Goal: Find specific page/section: Locate a particular part of the current website

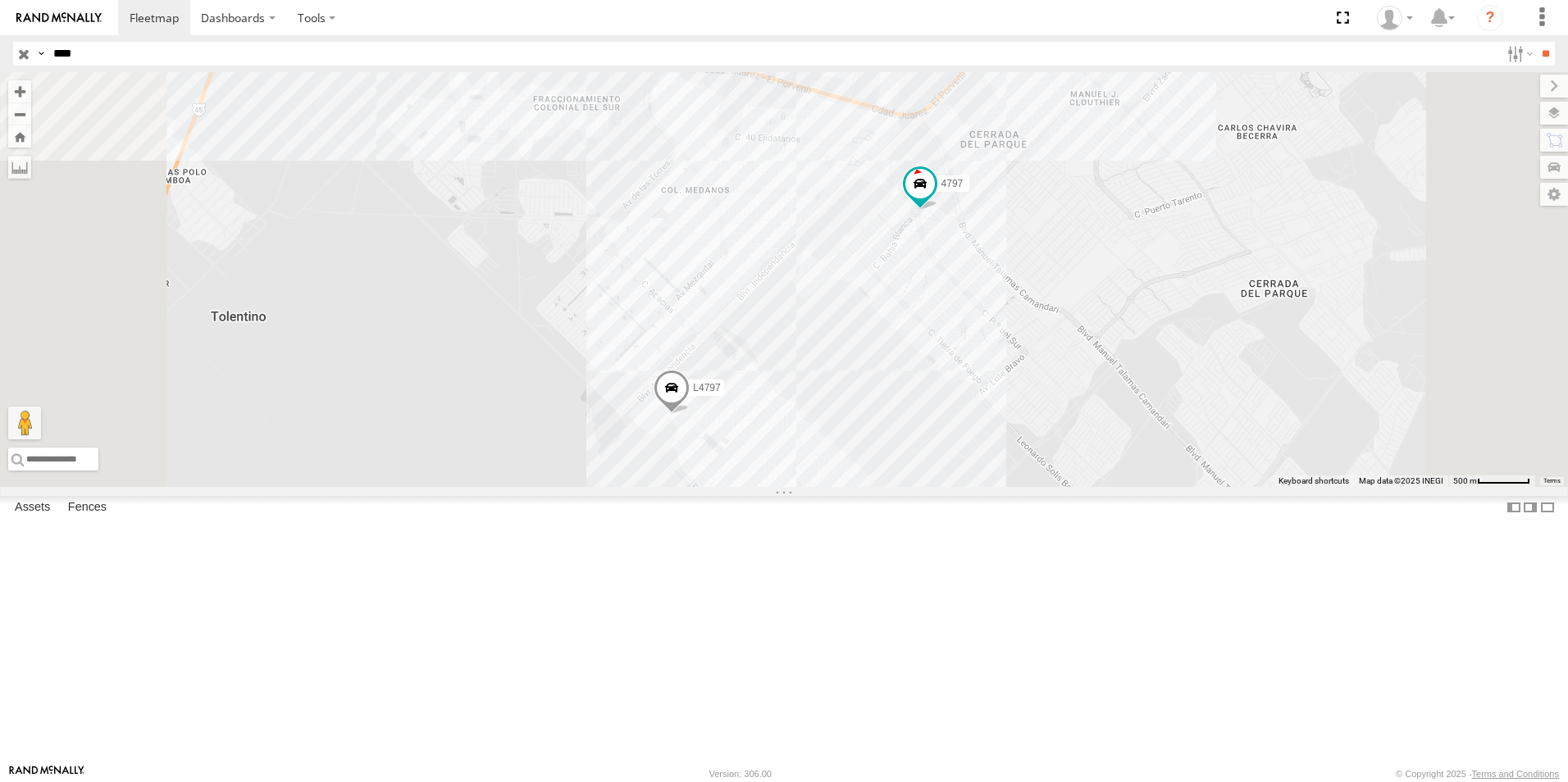
select select "**********"
click at [216, 55] on input "****" at bounding box center [773, 53] width 1453 height 24
click at [0, 0] on div "4797" at bounding box center [0, 0] width 0 height 0
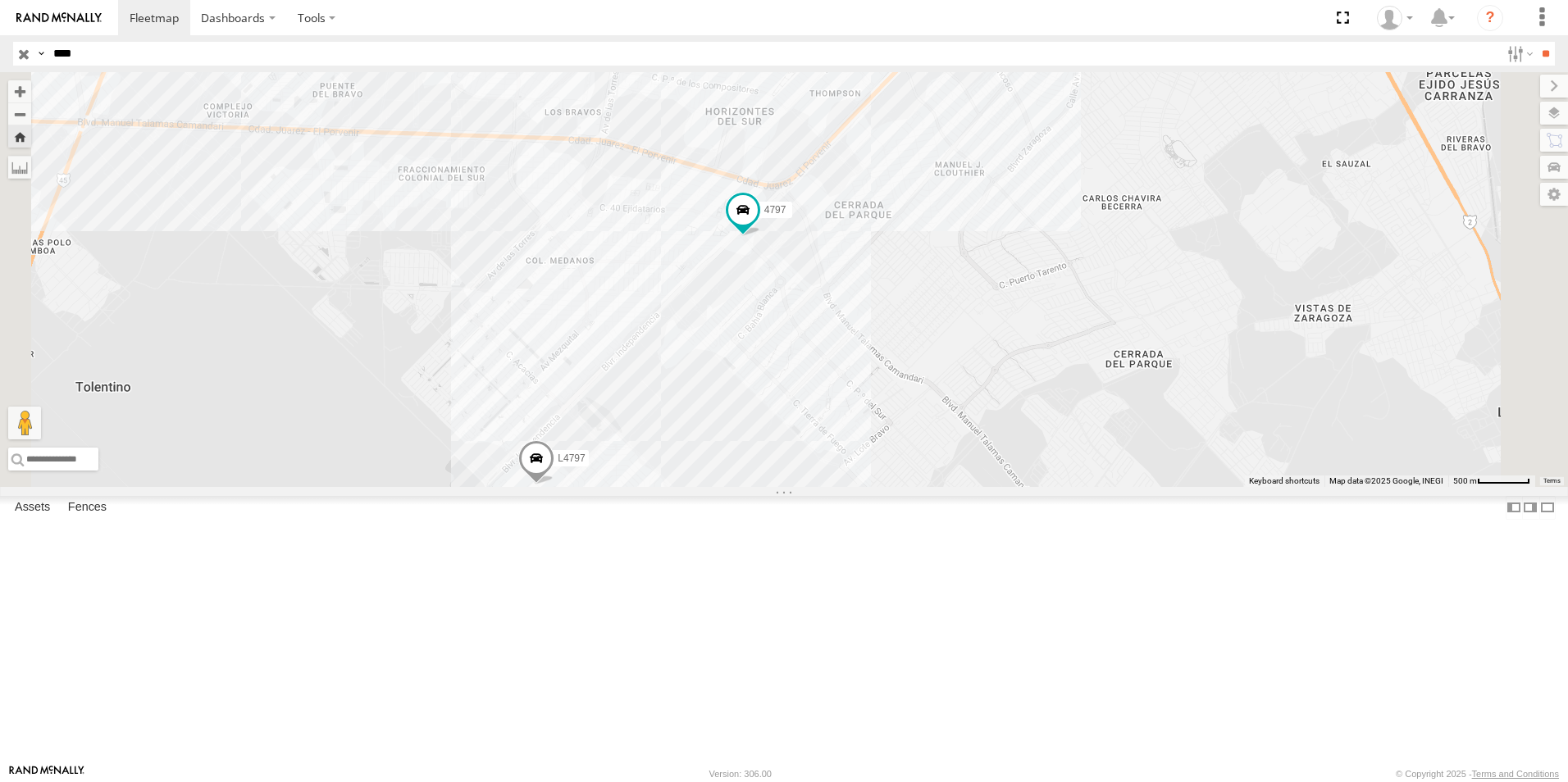
click at [1178, 404] on div "4797 L4797" at bounding box center [784, 279] width 1568 height 415
click at [994, 437] on div "4797 L4797" at bounding box center [784, 279] width 1568 height 415
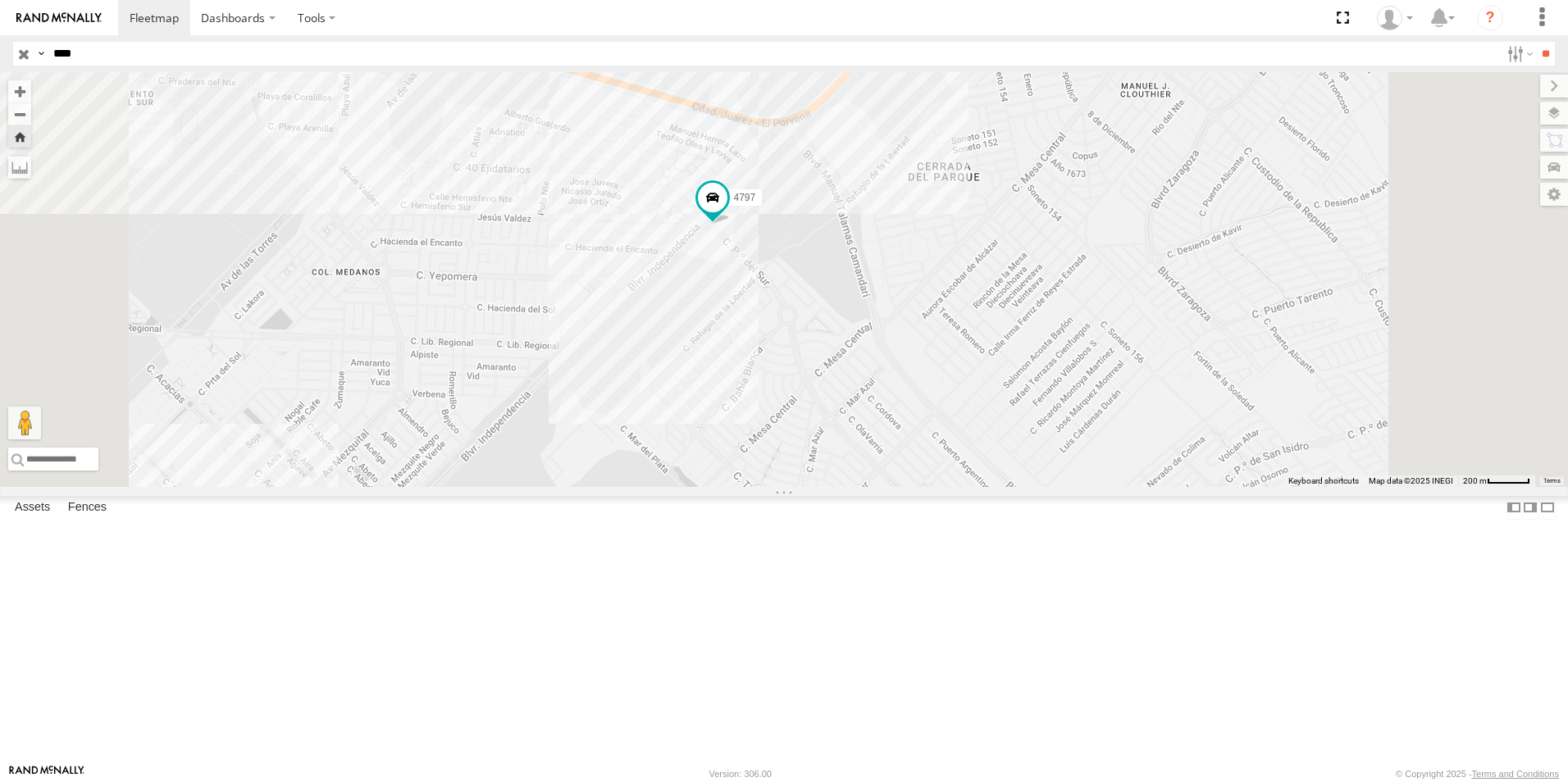
drag, startPoint x: 948, startPoint y: 386, endPoint x: 977, endPoint y: 448, distance: 68.4
click at [977, 448] on div "4797 L4797" at bounding box center [784, 279] width 1568 height 415
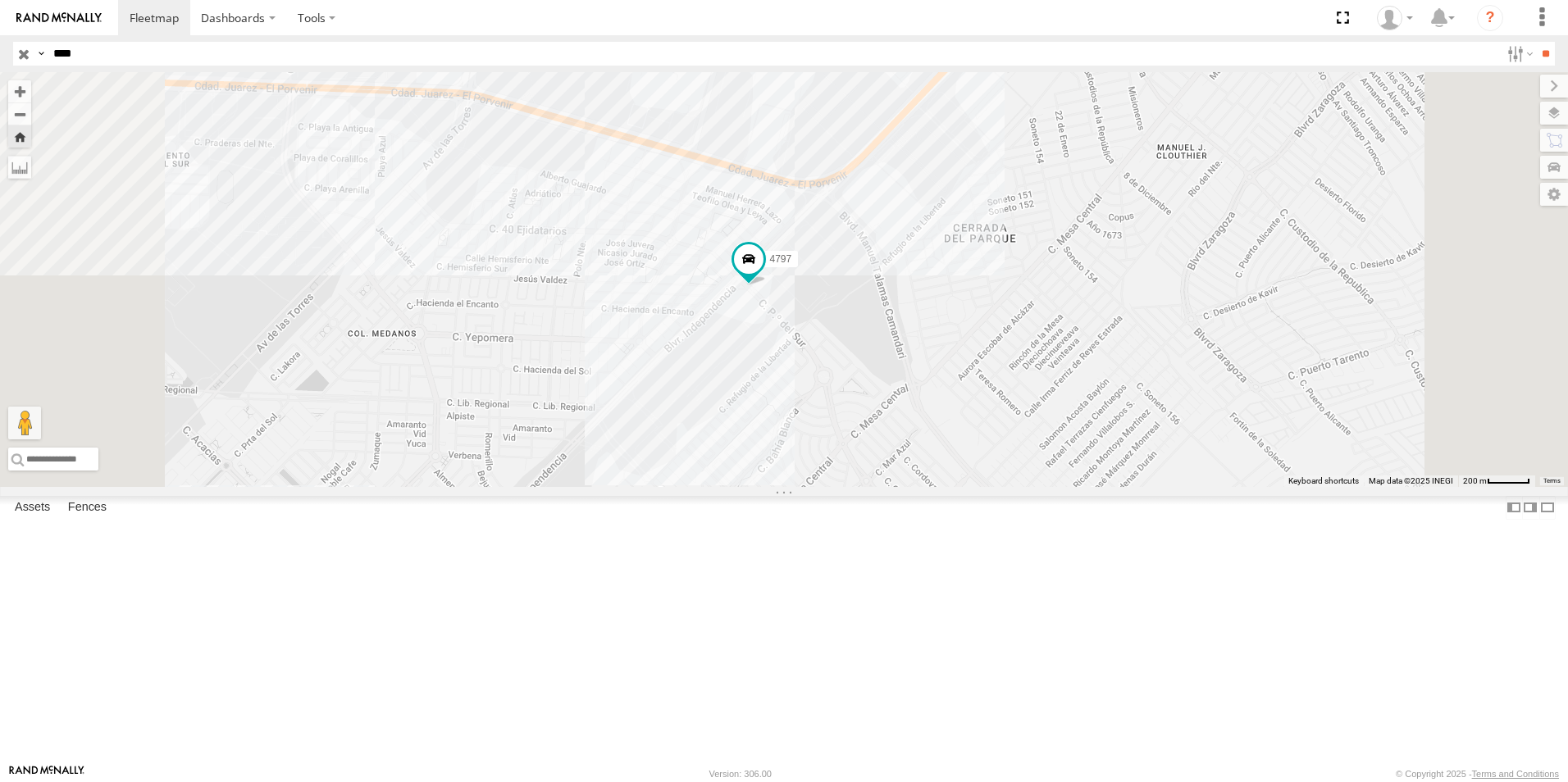
click at [983, 439] on div "4797 L4797" at bounding box center [784, 279] width 1568 height 415
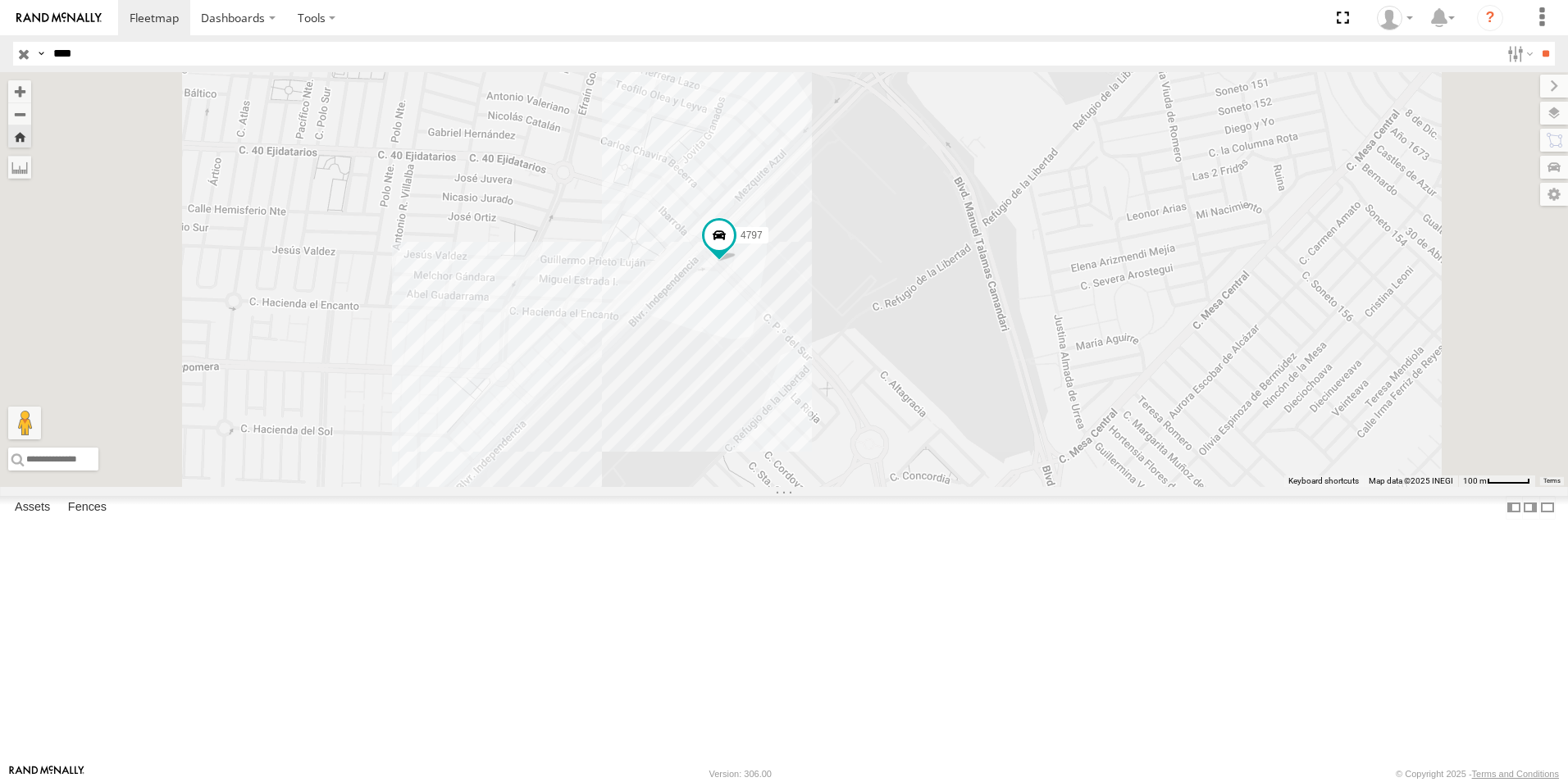
drag, startPoint x: 959, startPoint y: 459, endPoint x: 972, endPoint y: 437, distance: 25.6
click at [972, 437] on div "4797 L4797" at bounding box center [784, 279] width 1568 height 415
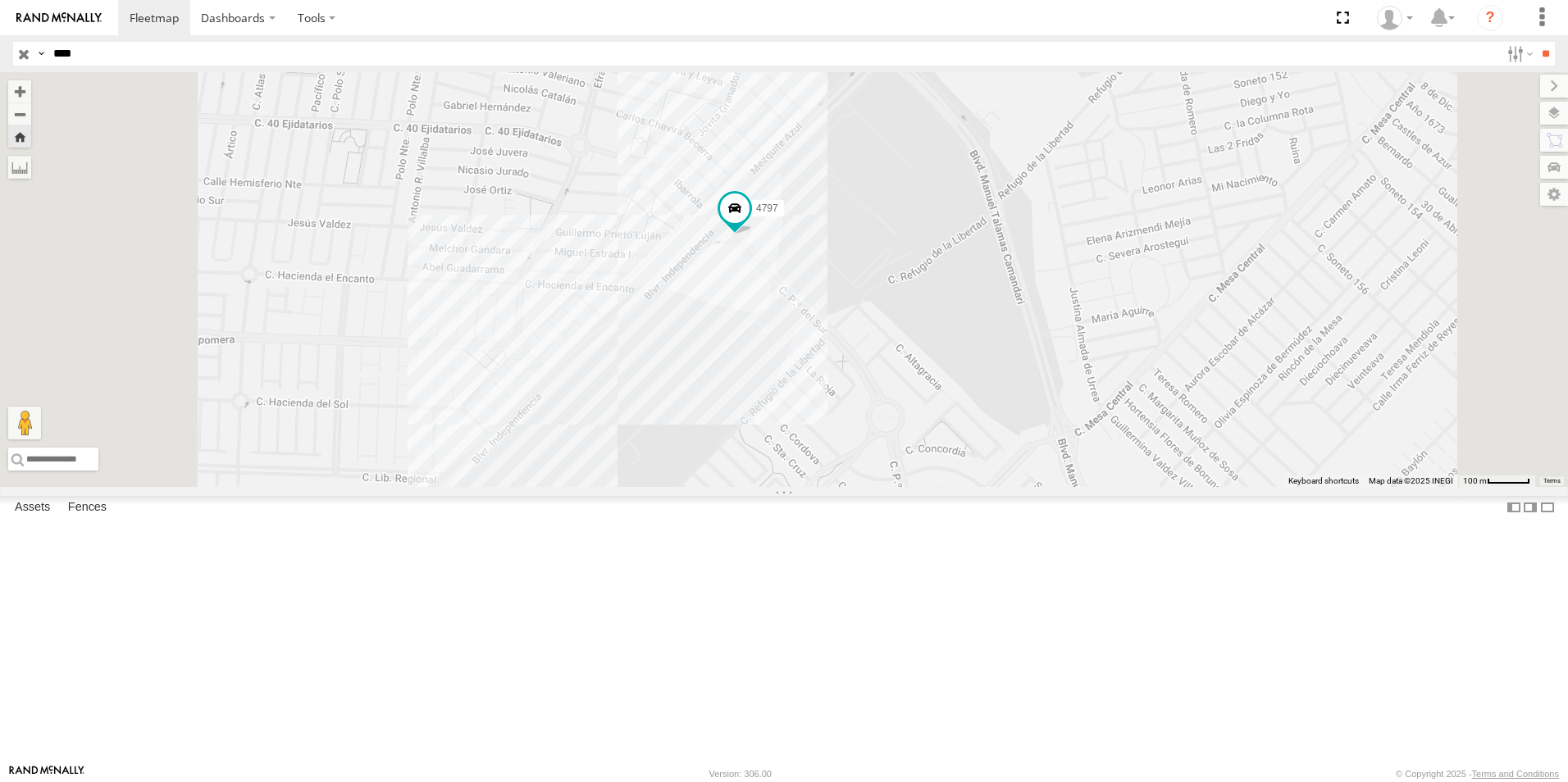
click at [963, 414] on div "4797 L4797" at bounding box center [784, 279] width 1568 height 415
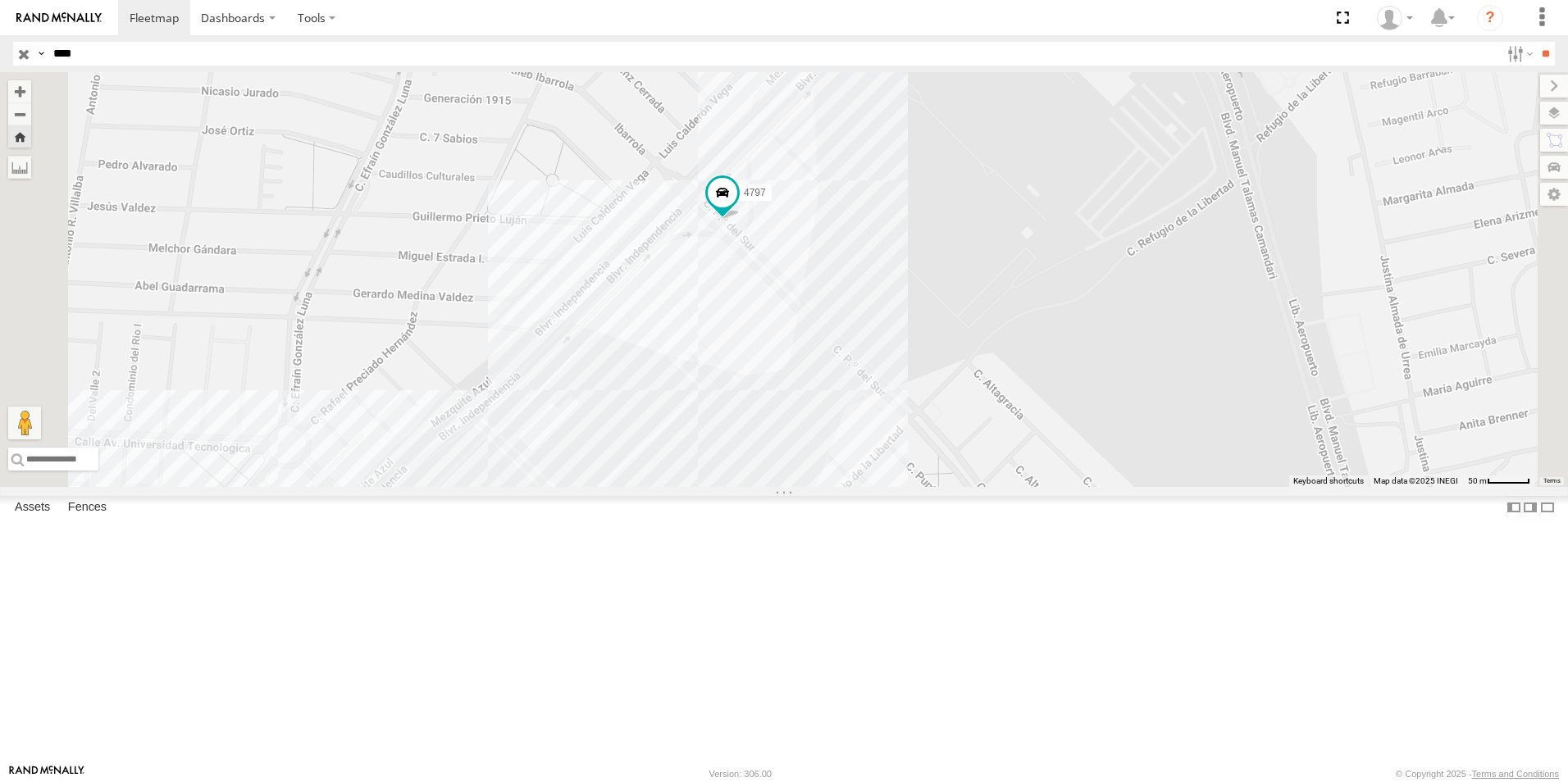
drag, startPoint x: 919, startPoint y: 370, endPoint x: 930, endPoint y: 398, distance: 30.1
click at [930, 398] on div "4797 L4797" at bounding box center [784, 279] width 1568 height 415
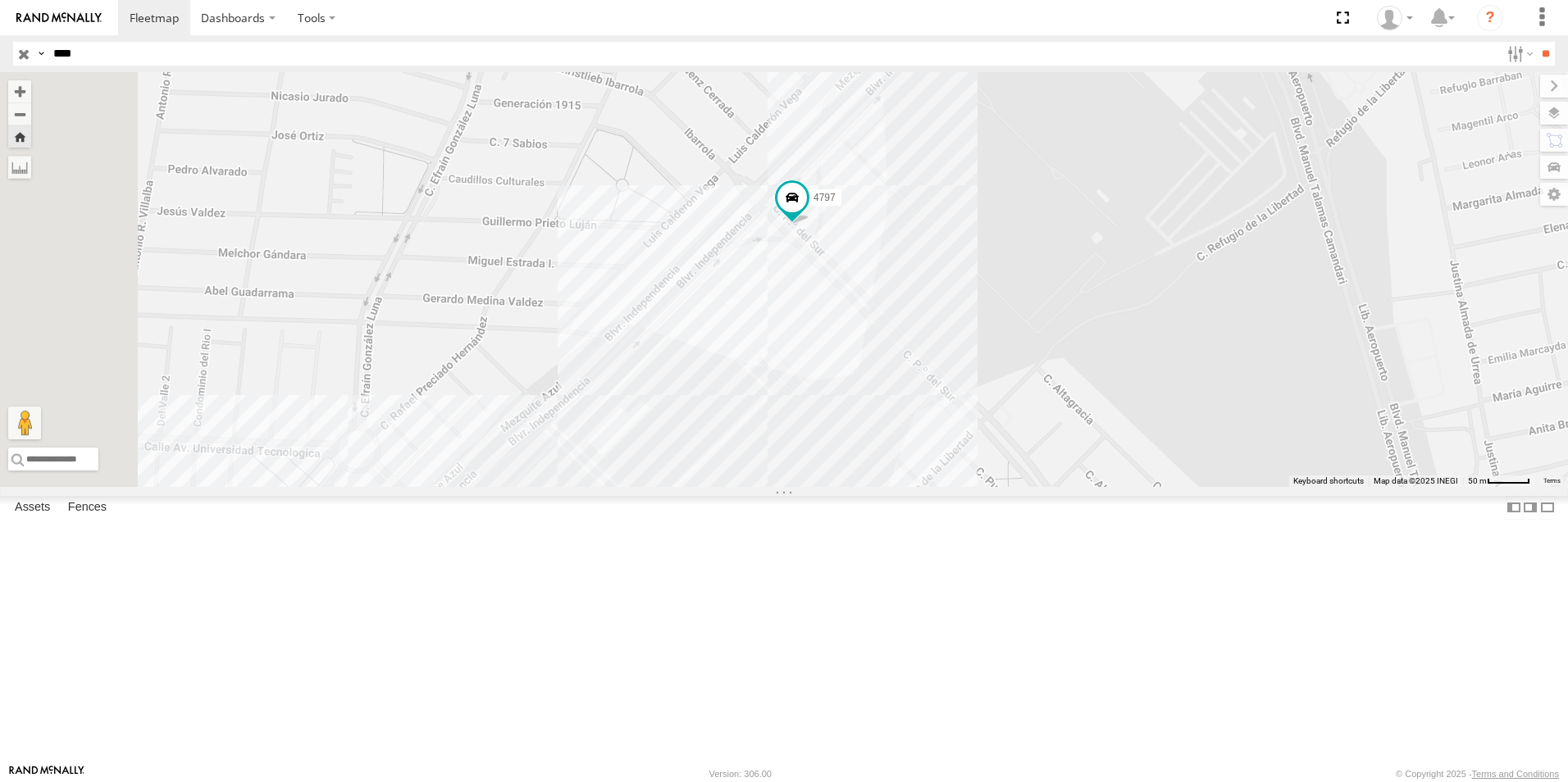
drag, startPoint x: 887, startPoint y: 417, endPoint x: 966, endPoint y: 424, distance: 79.3
click at [966, 424] on div "4797 L4797" at bounding box center [784, 279] width 1568 height 415
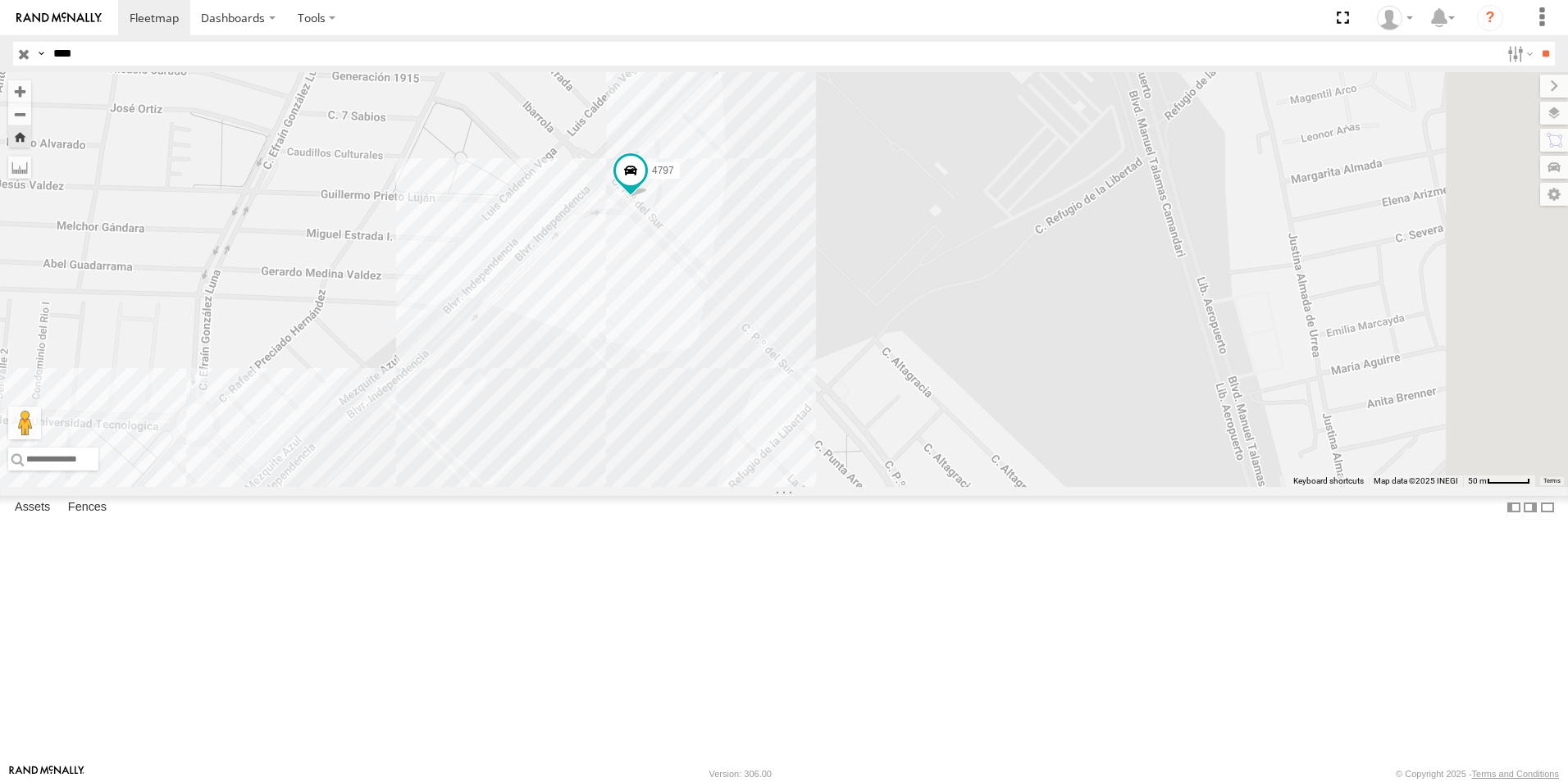
drag, startPoint x: 961, startPoint y: 410, endPoint x: 797, endPoint y: 377, distance: 167.3
click at [797, 377] on div "4797 L4797" at bounding box center [784, 279] width 1568 height 415
click at [646, 186] on span at bounding box center [630, 171] width 30 height 30
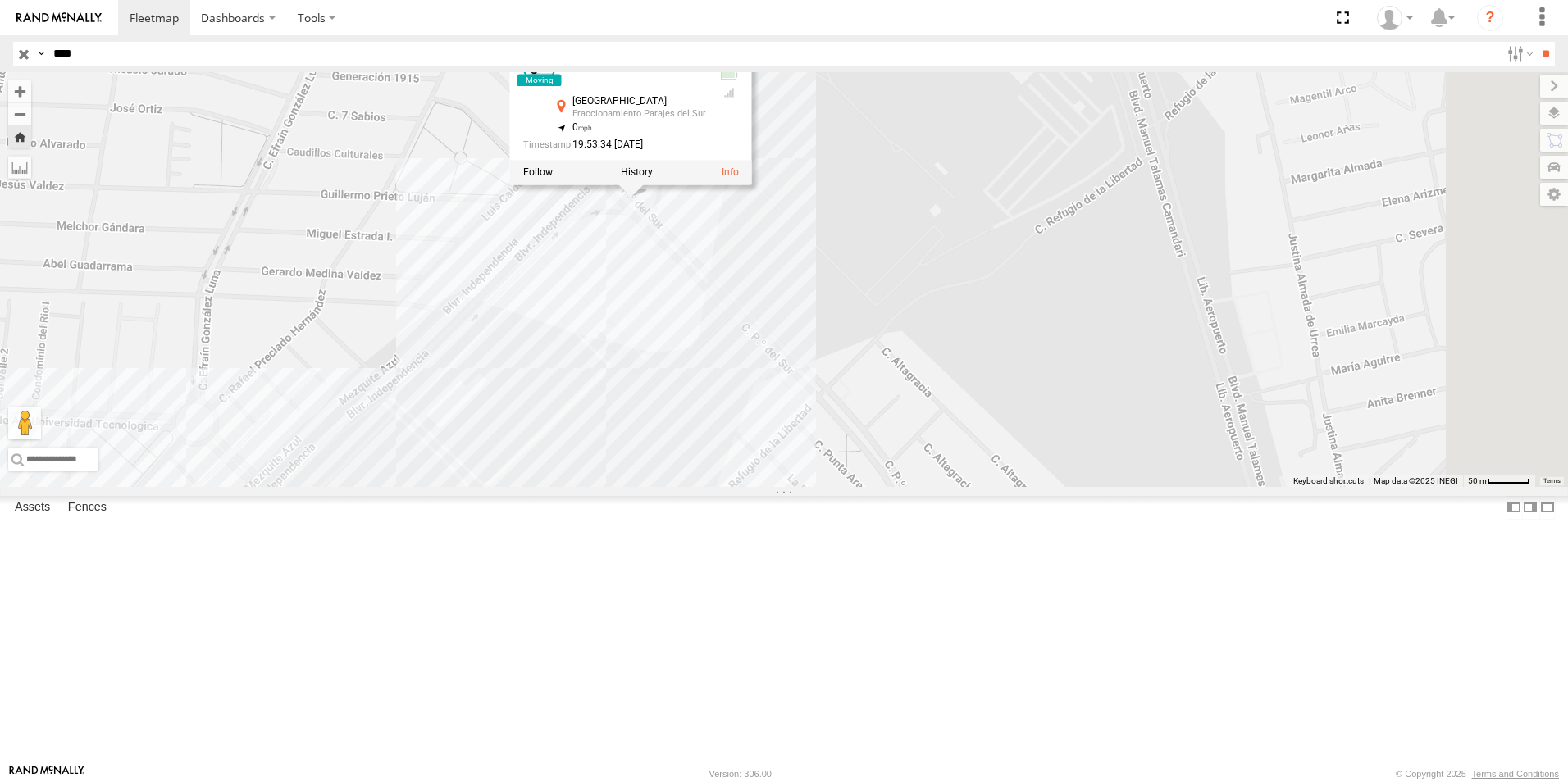
click at [996, 417] on div "4797 L4797 4797 FLEX SUR LOCALES [GEOGRAPHIC_DATA] Fraccionamiento Parajes del …" at bounding box center [784, 279] width 1568 height 415
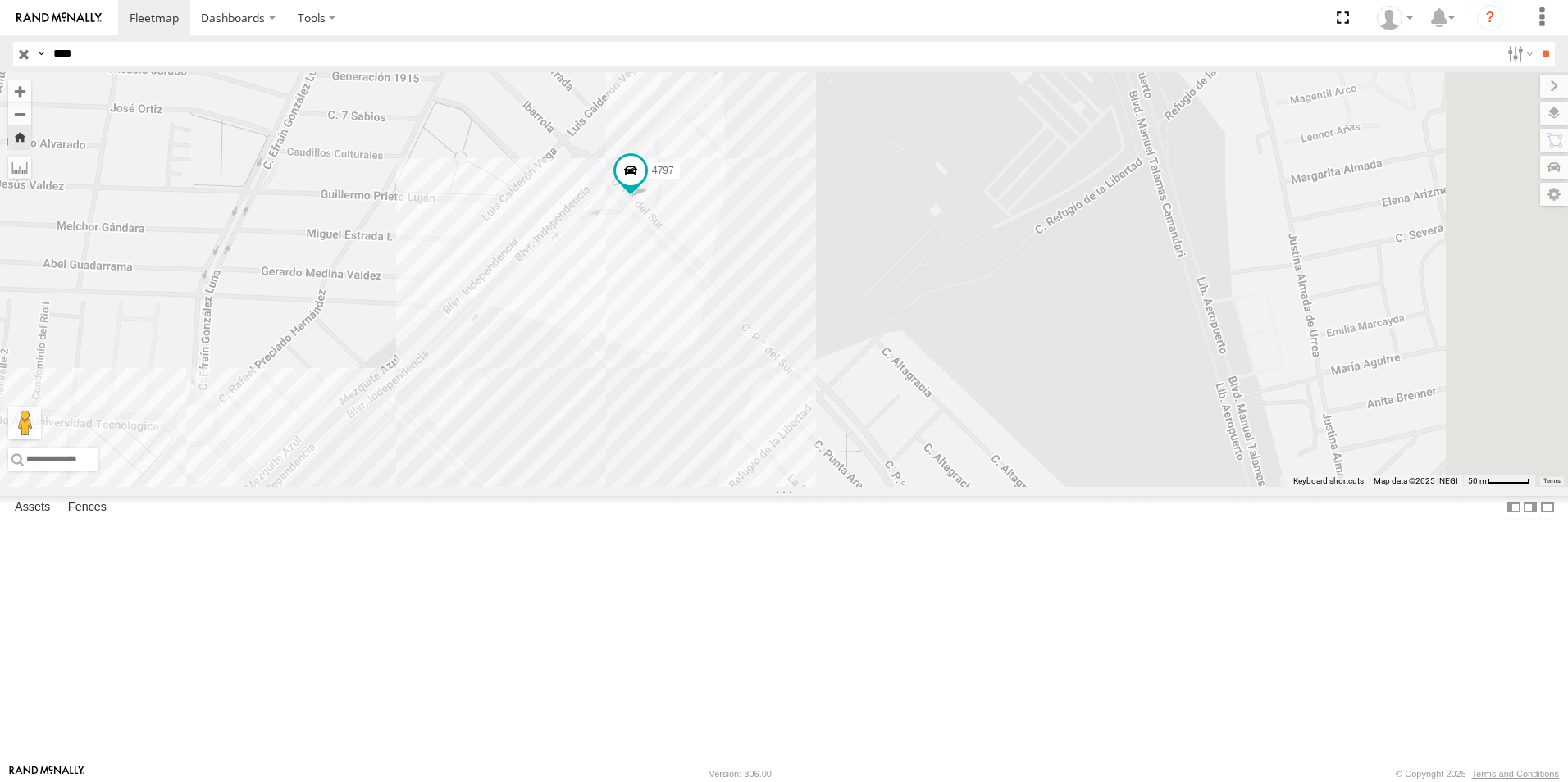
click at [887, 329] on div "4797 L4797" at bounding box center [784, 279] width 1568 height 415
click at [1043, 401] on div "4797 L4797 OXXO INDEPENDENCIA 0" at bounding box center [784, 279] width 1568 height 415
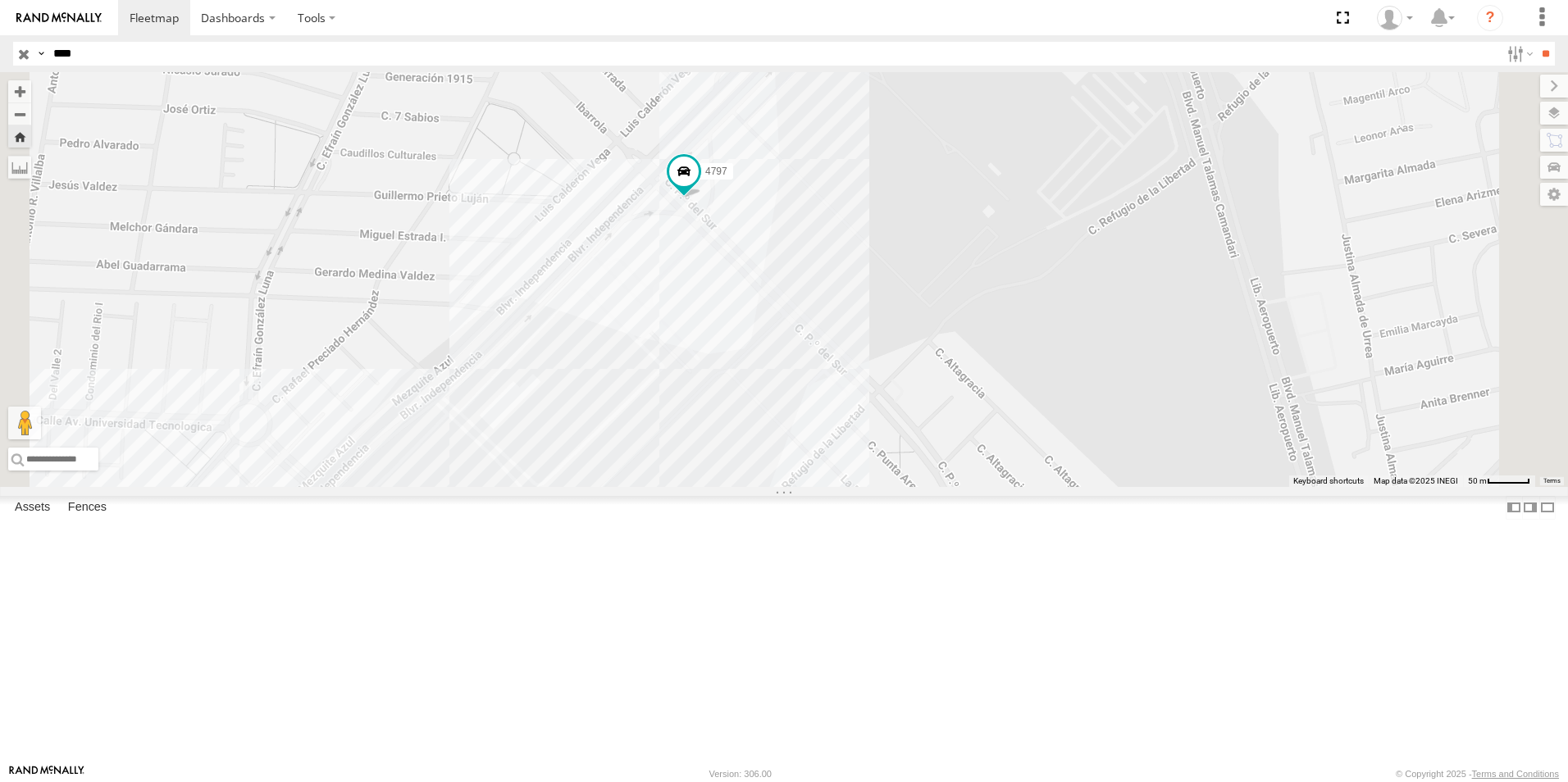
drag, startPoint x: 891, startPoint y: 395, endPoint x: 986, endPoint y: 330, distance: 115.1
click at [985, 330] on div "4797 L4797" at bounding box center [784, 279] width 1568 height 415
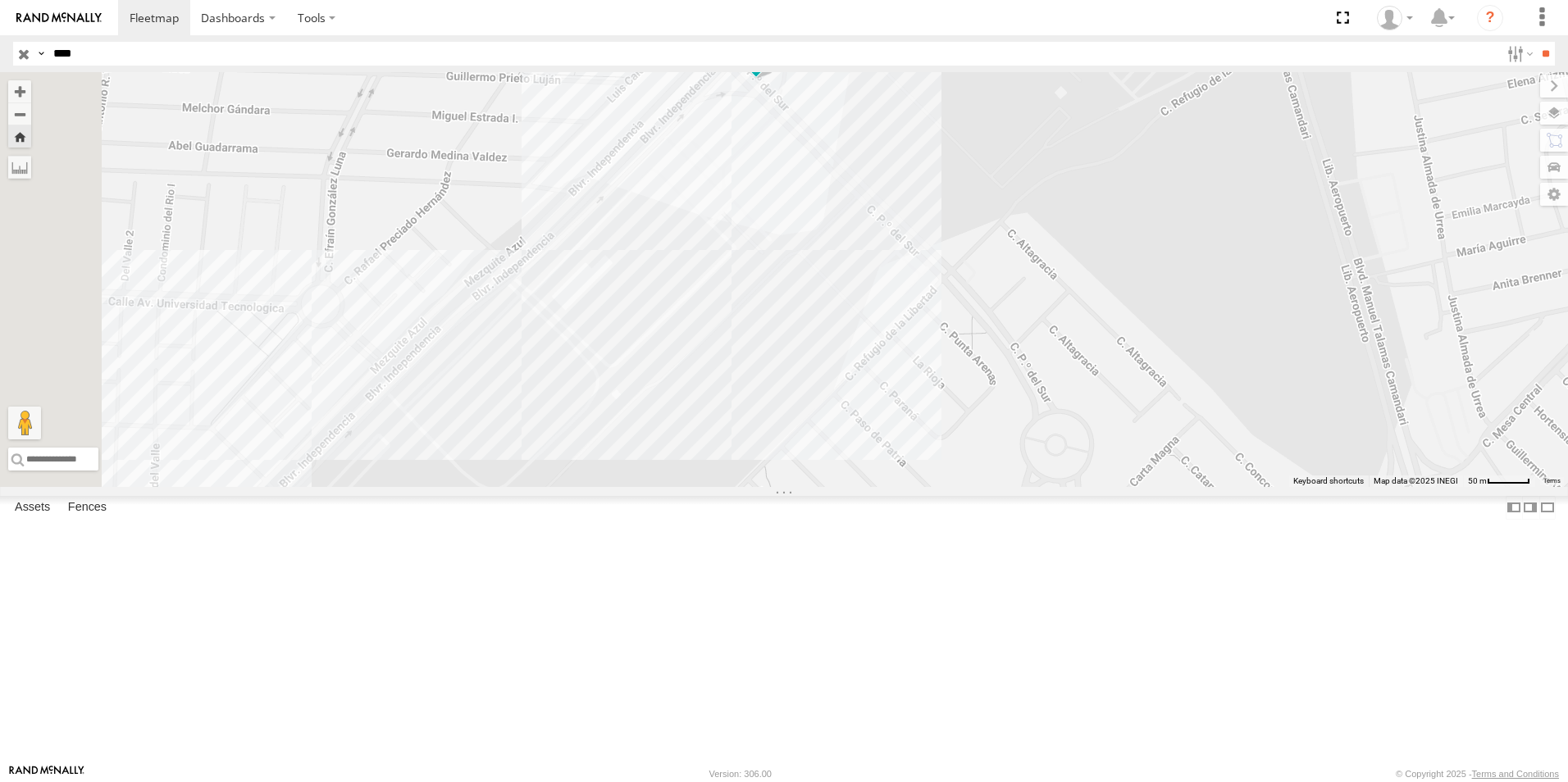
click at [803, 448] on div "4797 L4797" at bounding box center [784, 279] width 1568 height 415
click at [1089, 360] on div "4797 L4797 [PERSON_NAME] [PERSON_NAME] 13" at bounding box center [784, 279] width 1568 height 415
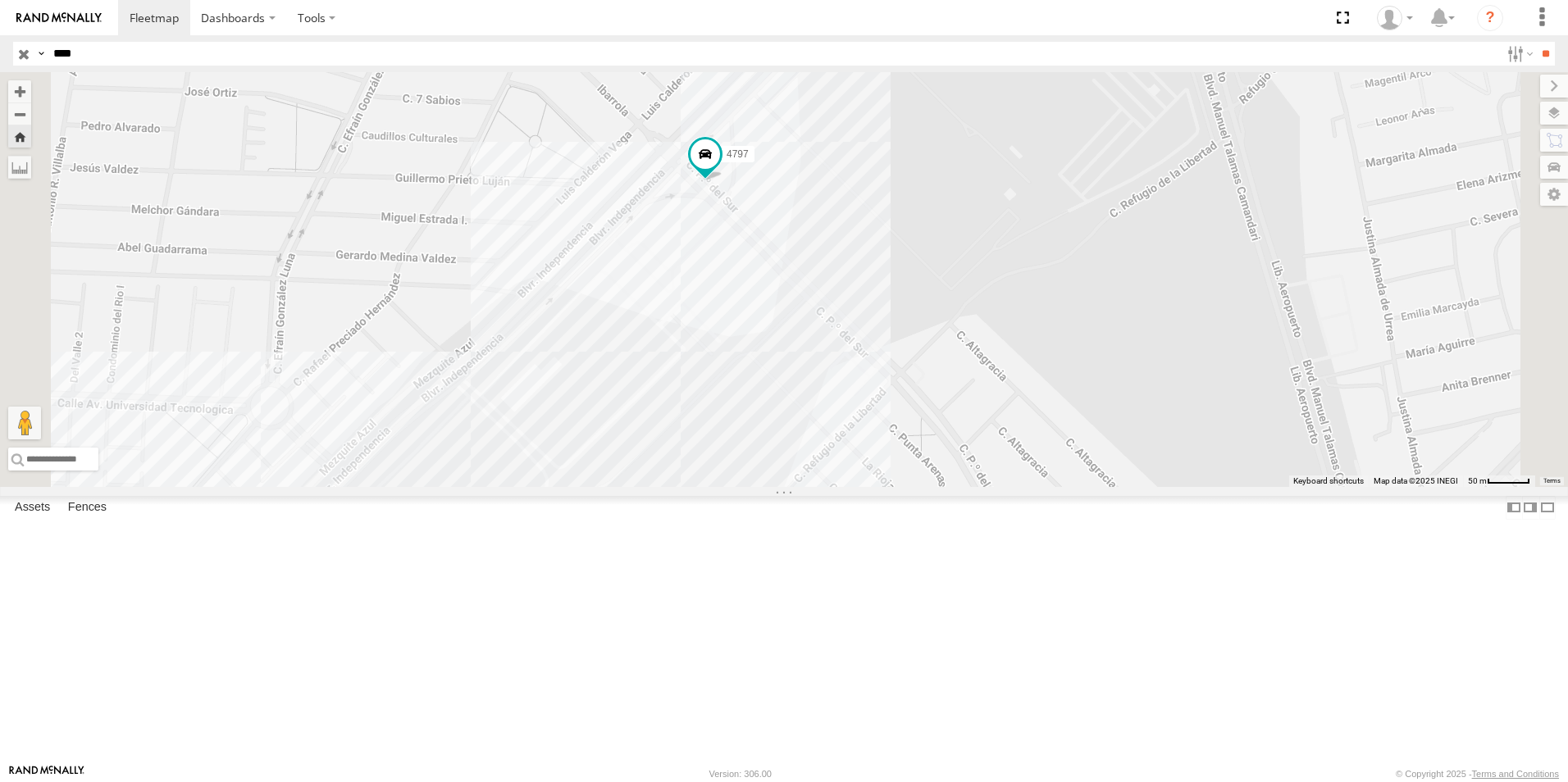
drag, startPoint x: 1087, startPoint y: 360, endPoint x: 1033, endPoint y: 470, distance: 122.5
click at [1033, 470] on div "4797 L4797" at bounding box center [784, 279] width 1568 height 415
click at [0, 0] on div "L4797 FLEX SUR LOCALES FLEXTRONICS SUR SERVICIO INTERNACIONAL DE ENLACE TERREST…" at bounding box center [0, 0] width 0 height 0
click at [0, 0] on div "L4797" at bounding box center [0, 0] width 0 height 0
